Goal: Information Seeking & Learning: Learn about a topic

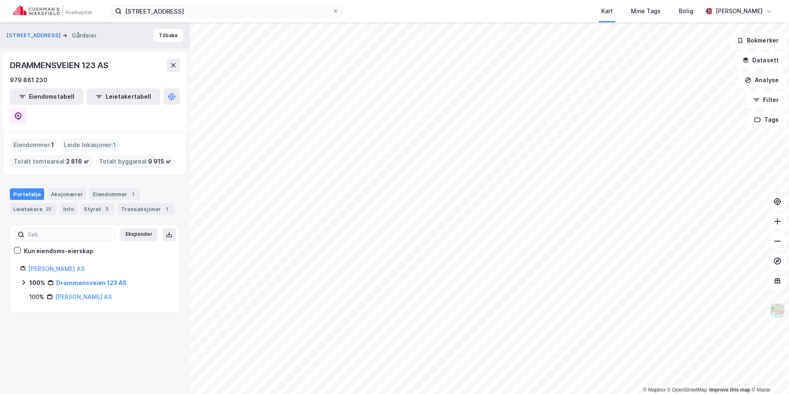
click at [26, 279] on icon at bounding box center [23, 282] width 7 height 7
click at [32, 293] on icon at bounding box center [33, 296] width 7 height 7
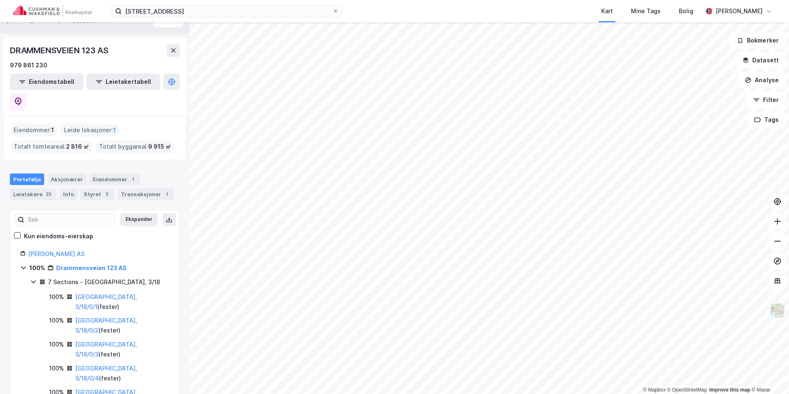
scroll to position [21, 0]
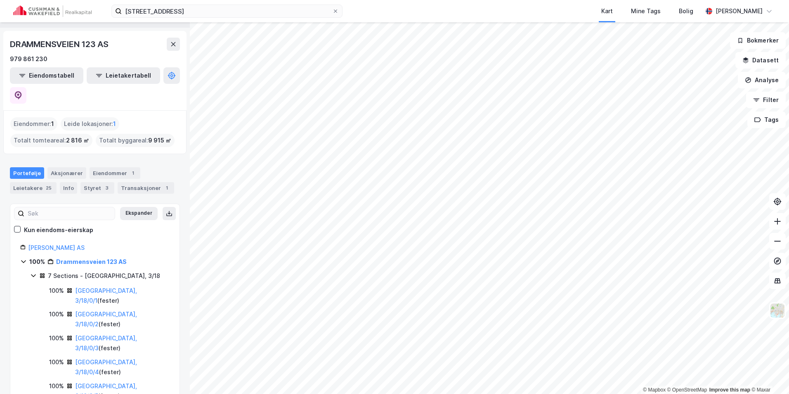
click at [31, 272] on icon at bounding box center [33, 275] width 7 height 7
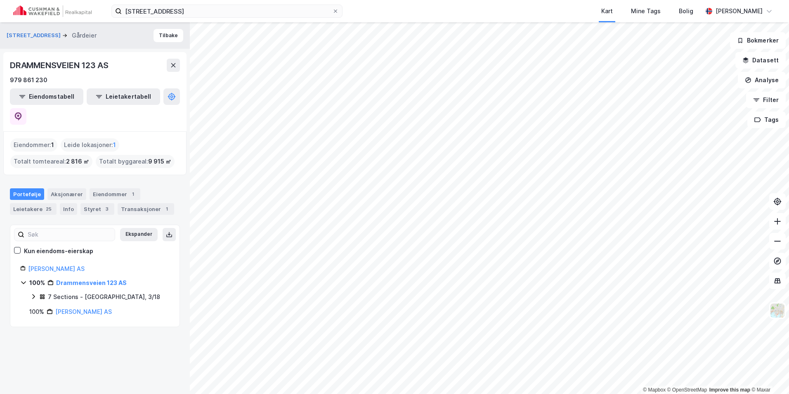
click at [32, 293] on icon at bounding box center [33, 296] width 7 height 7
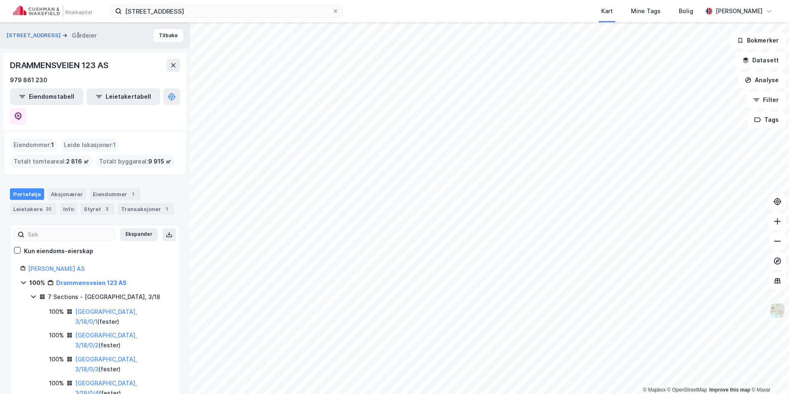
click at [32, 293] on icon at bounding box center [33, 296] width 7 height 7
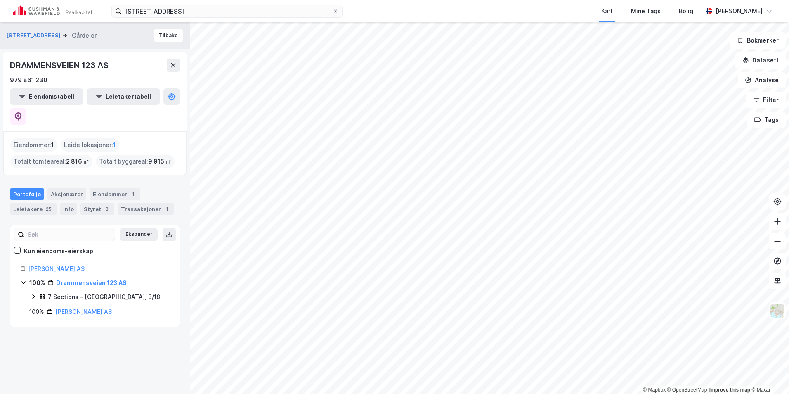
click at [25, 278] on div "100% Drammensveien 123 AS" at bounding box center [94, 283] width 149 height 10
click at [24, 279] on icon at bounding box center [23, 282] width 7 height 7
drag, startPoint x: 24, startPoint y: 261, endPoint x: 19, endPoint y: 265, distance: 7.1
click at [19, 265] on div "[PERSON_NAME] AS 100% Drammensveien 123 AS 100% [PERSON_NAME] AS" at bounding box center [94, 283] width 169 height 38
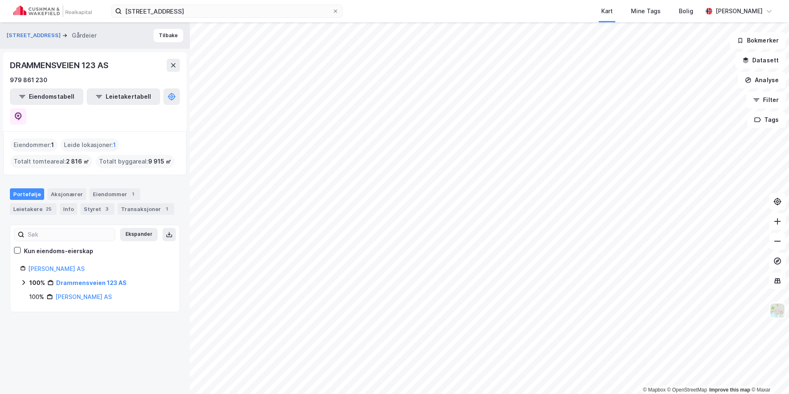
drag, startPoint x: 18, startPoint y: 268, endPoint x: 165, endPoint y: 288, distance: 148.0
click at [165, 288] on div "Ekspander Kun eiendoms-eierskap [PERSON_NAME] AS 100% Drammensveien 123 AS 100%…" at bounding box center [95, 269] width 170 height 88
